Goal: Complete application form

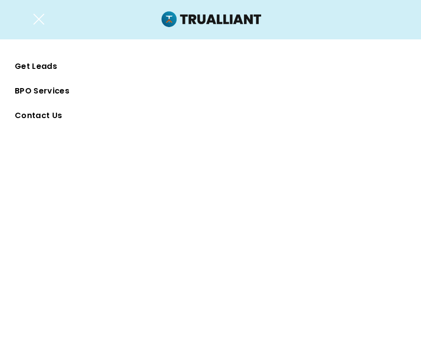
click at [41, 115] on span "Contact Us" at bounding box center [38, 115] width 47 height 15
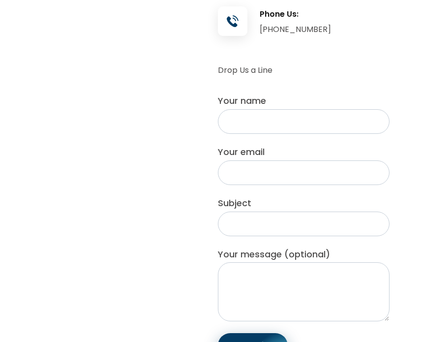
scroll to position [344, 0]
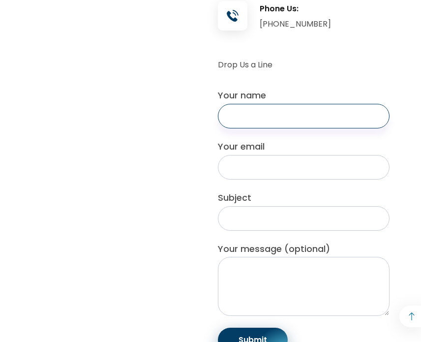
click at [275, 128] on input "Your name" at bounding box center [304, 116] width 172 height 25
type input "Joe carlo Escudero"
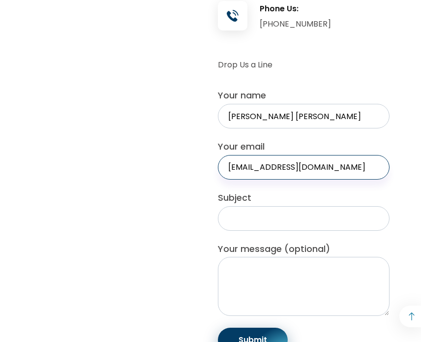
type input "joecarloescudero@gmail.com"
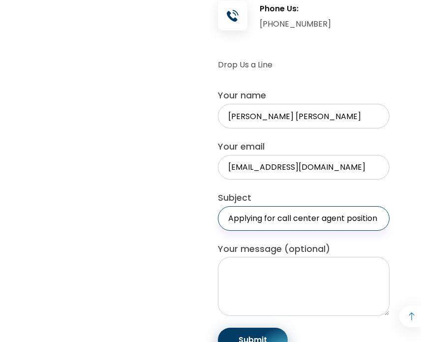
type input "Applying for call center agent position"
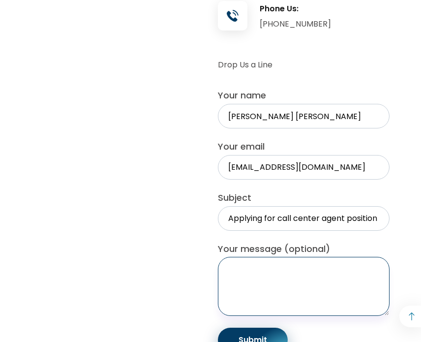
click at [289, 302] on textarea "Your message (optional)" at bounding box center [304, 286] width 172 height 59
paste textarea "Hello and Good Day, I am writing to express my interest in the Call Center Agen…"
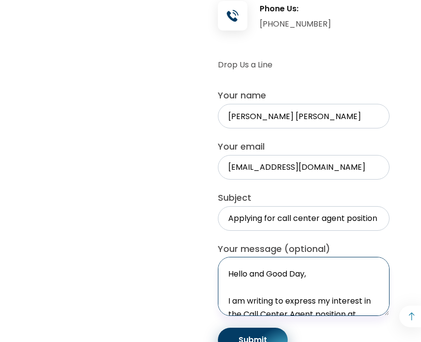
scroll to position [49, 0]
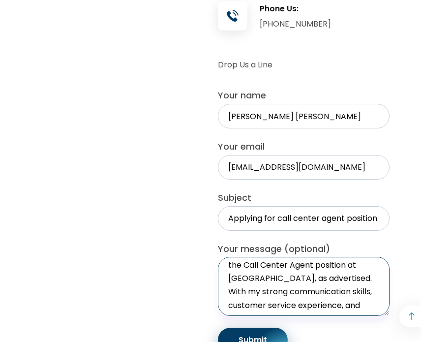
drag, startPoint x: 245, startPoint y: 292, endPoint x: 226, endPoint y: 292, distance: 18.7
click at [226, 292] on textarea "Hello and Good Day, I am writing to express my interest in the Call Center Agen…" at bounding box center [304, 286] width 172 height 59
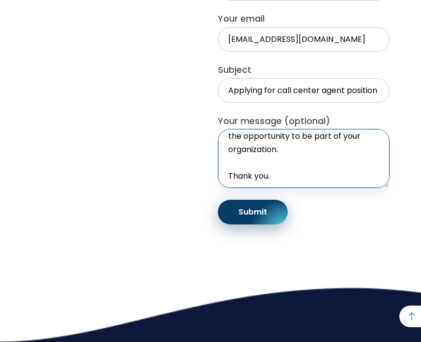
scroll to position [639, 0]
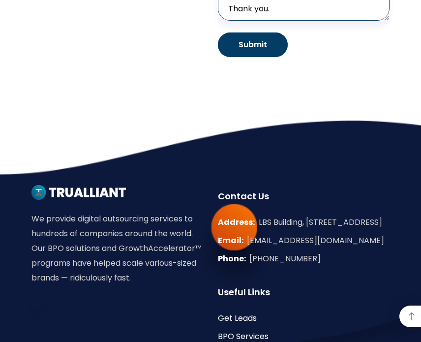
type textarea "Hello and Good Day, I am writing to express my interest in the Call Center Agen…"
click at [251, 56] on input "Submit" at bounding box center [253, 44] width 70 height 25
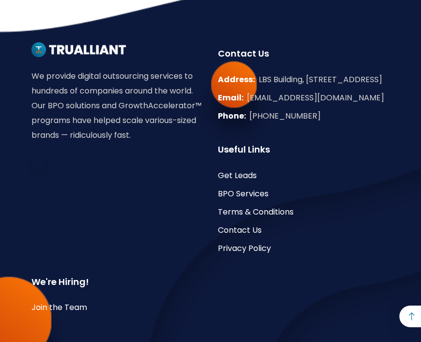
scroll to position [778, 0]
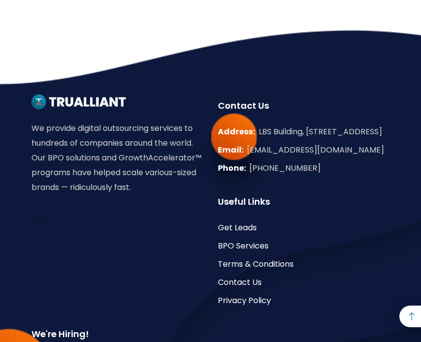
click at [122, 53] on div "We provide digital outsourcing services to hundreds of companies around the wor…" at bounding box center [210, 225] width 358 height 428
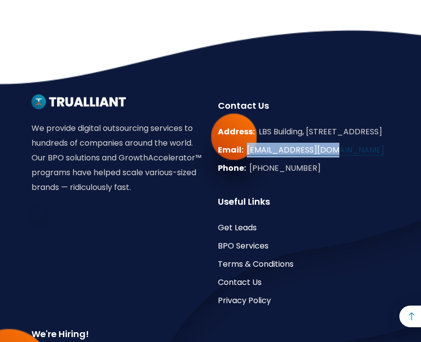
drag, startPoint x: 328, startPoint y: 182, endPoint x: 246, endPoint y: 178, distance: 82.7
click at [246, 157] on div "Email: info@trualliant.com" at bounding box center [304, 150] width 172 height 15
copy link "[EMAIL_ADDRESS][DOMAIN_NAME]"
